Goal: Task Accomplishment & Management: Complete application form

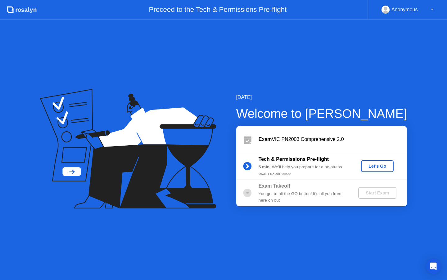
click at [382, 162] on button "Let's Go" at bounding box center [377, 166] width 33 height 12
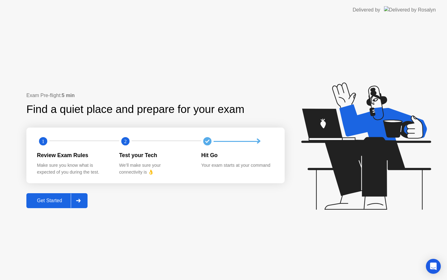
click at [73, 200] on div at bounding box center [78, 200] width 15 height 14
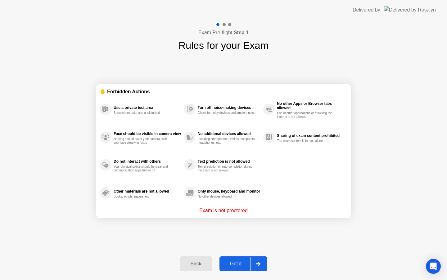
click at [246, 259] on button "Got it" at bounding box center [244, 263] width 48 height 15
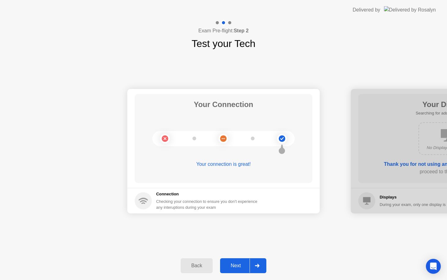
click at [246, 259] on button "Next" at bounding box center [243, 265] width 46 height 15
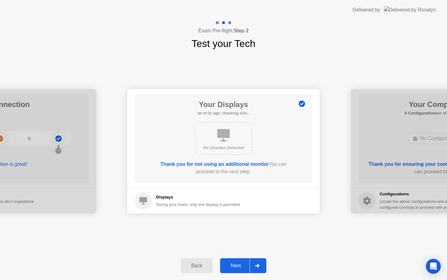
click at [246, 260] on button "Next" at bounding box center [243, 265] width 46 height 15
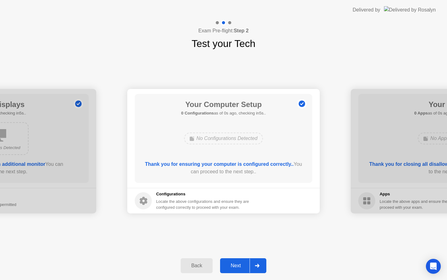
click at [246, 260] on button "Next" at bounding box center [243, 265] width 46 height 15
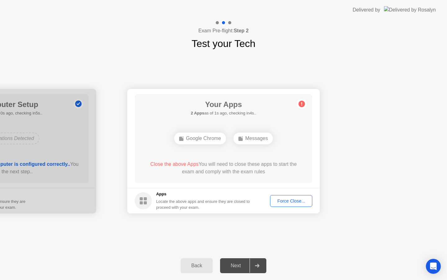
click at [285, 203] on div "Force Close..." at bounding box center [291, 200] width 38 height 5
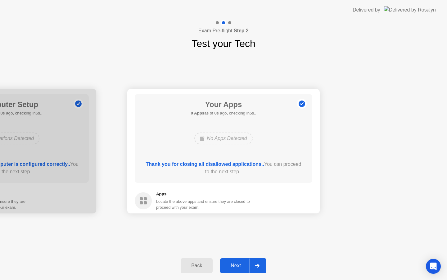
click at [239, 270] on button "Next" at bounding box center [243, 265] width 46 height 15
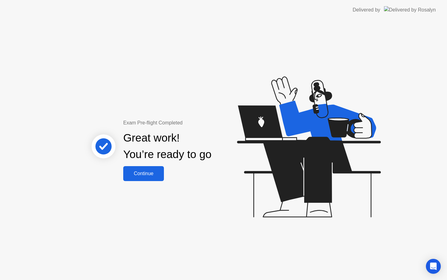
click at [146, 171] on div "Continue" at bounding box center [143, 174] width 37 height 6
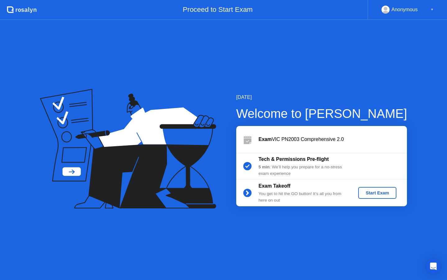
click at [386, 193] on div "Start Exam" at bounding box center [377, 192] width 33 height 5
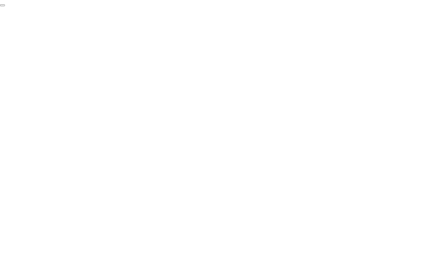
click div "End Proctoring Session"
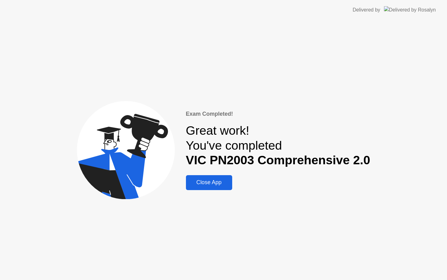
click at [200, 181] on div "Close App" at bounding box center [209, 182] width 43 height 7
